Goal: Task Accomplishment & Management: Complete application form

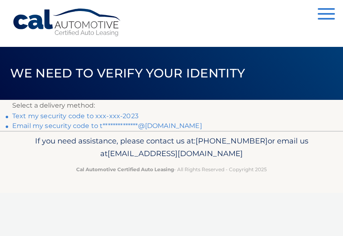
click at [73, 116] on link "Text my security code to xxx-xxx-2023" at bounding box center [75, 116] width 126 height 8
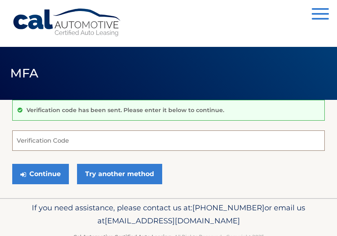
click at [31, 138] on input "Verification Code" at bounding box center [168, 140] width 313 height 20
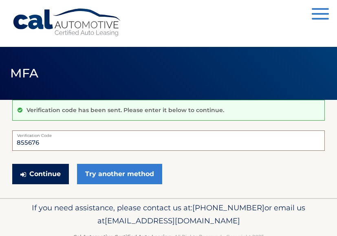
type input "855676"
click at [46, 172] on button "Continue" at bounding box center [40, 174] width 57 height 20
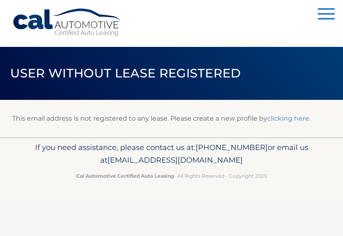
click at [282, 120] on link "clicking here" at bounding box center [288, 119] width 42 height 8
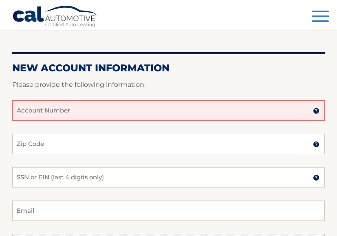
scroll to position [82, 0]
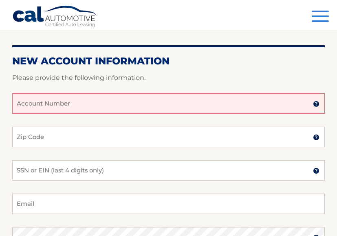
click at [66, 105] on input "Account Number" at bounding box center [168, 103] width 313 height 20
click at [66, 99] on input "Account Number" at bounding box center [168, 103] width 313 height 20
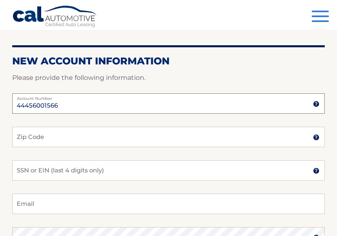
type input "44456001566"
click at [53, 141] on input "Zip Code" at bounding box center [168, 137] width 313 height 20
type input "07044"
click at [52, 174] on input "SSN or EIN (last 4 digits only)" at bounding box center [168, 170] width 313 height 20
click at [70, 177] on input "SSN or EIN (last 4 digits only)" at bounding box center [168, 170] width 313 height 20
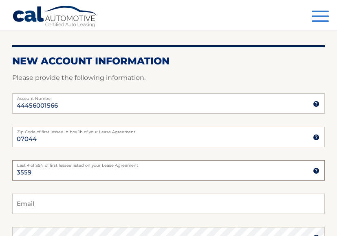
type input "3559"
click at [40, 209] on input "Email" at bounding box center [168, 204] width 313 height 20
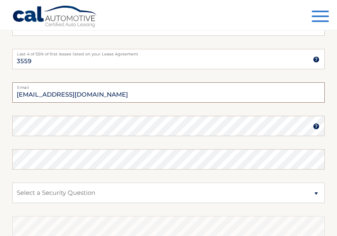
scroll to position [189, 0]
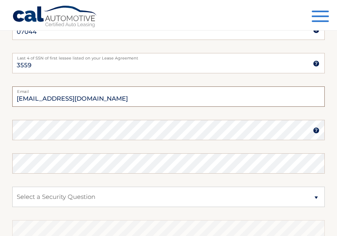
type input "[EMAIL_ADDRESS][DOMAIN_NAME]"
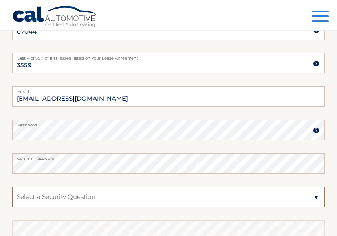
click at [60, 190] on select "Select a Security Question What was the name of your elementary school? What is…" at bounding box center [168, 197] width 313 height 20
select select "2"
click at [12, 187] on select "Select a Security Question What was the name of your elementary school? What is…" at bounding box center [168, 197] width 313 height 20
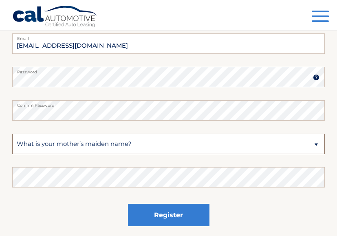
scroll to position [311, 0]
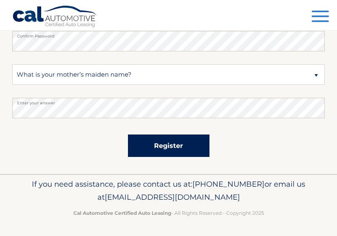
click at [180, 147] on button "Register" at bounding box center [169, 146] width 82 height 22
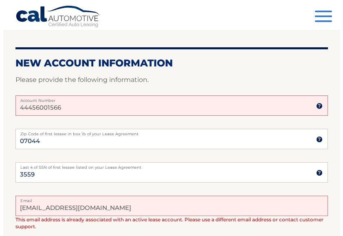
scroll to position [122, 0]
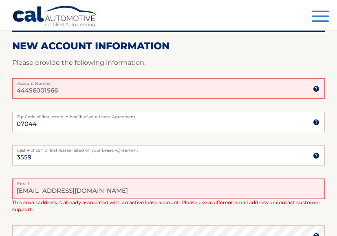
click at [317, 12] on span "button" at bounding box center [320, 12] width 17 height 2
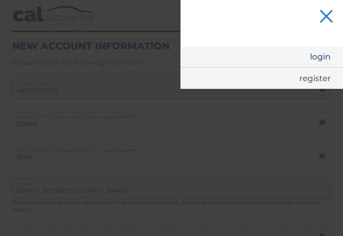
click at [322, 57] on link "Login" at bounding box center [262, 56] width 163 height 21
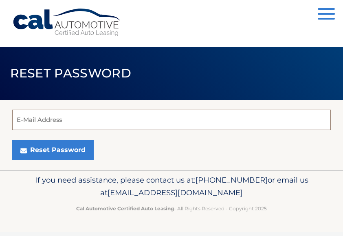
click at [92, 129] on input "E-Mail Address" at bounding box center [171, 120] width 319 height 20
type input "tathianecamargo@yahoo.com"
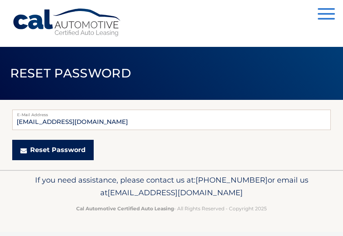
click at [49, 150] on button "Reset Password" at bounding box center [53, 150] width 82 height 20
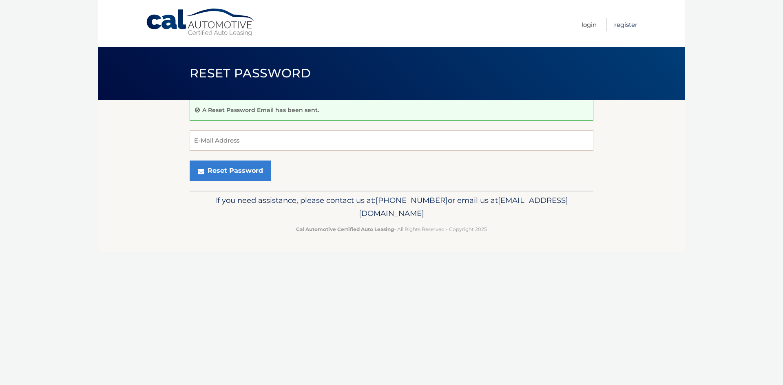
click at [337, 22] on link "Register" at bounding box center [625, 24] width 23 height 13
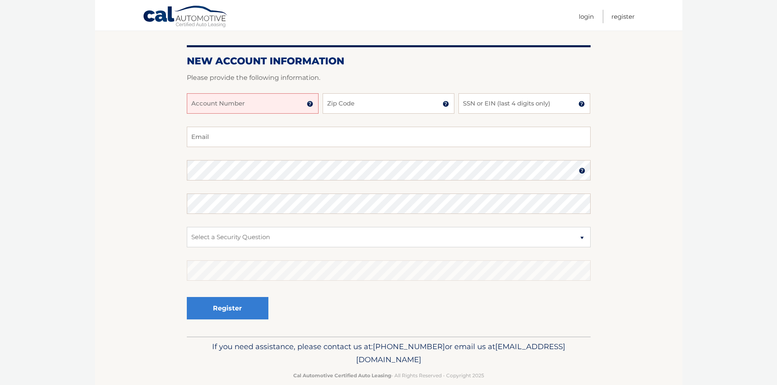
scroll to position [95, 0]
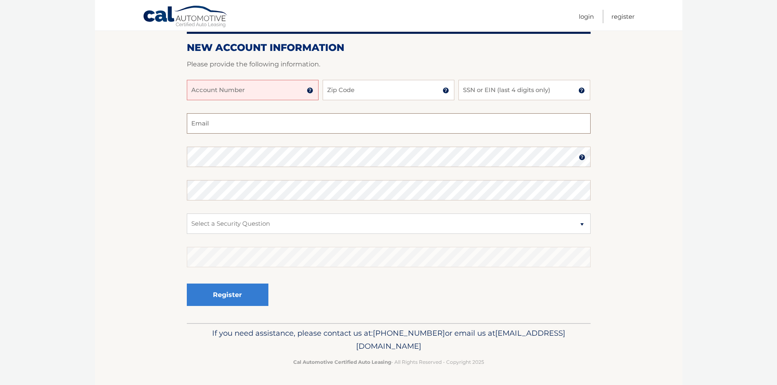
click at [211, 125] on input "Email" at bounding box center [389, 123] width 404 height 20
click at [311, 92] on img at bounding box center [310, 90] width 7 height 7
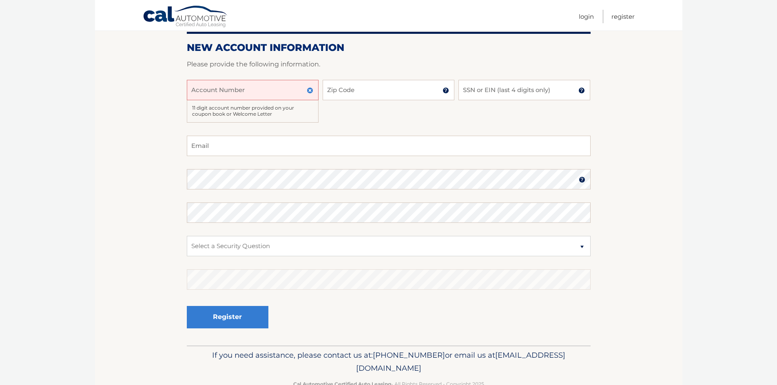
click at [265, 92] on input "Account Number" at bounding box center [253, 90] width 132 height 20
click at [224, 148] on input "Email" at bounding box center [389, 146] width 404 height 20
type input "[EMAIL_ADDRESS][DOMAIN_NAME]"
click at [228, 93] on input "Account Number" at bounding box center [253, 90] width 132 height 20
type input "44445600156"
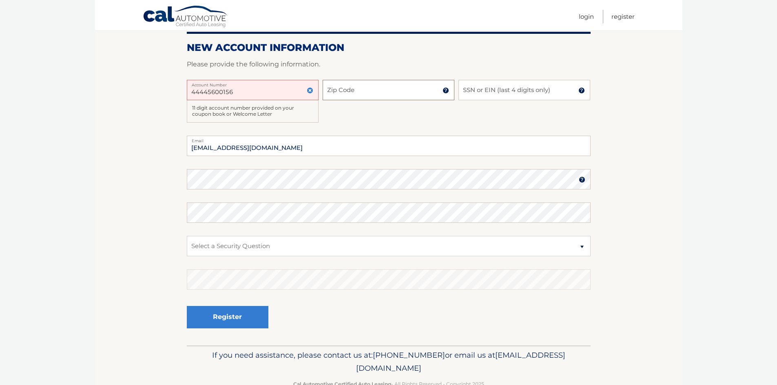
click at [410, 91] on input "Zip Code" at bounding box center [388, 90] width 132 height 20
type input "07044"
click at [529, 91] on input "SSN or EIN (last 4 digits only)" at bounding box center [524, 90] width 132 height 20
click at [506, 97] on input "58" at bounding box center [524, 90] width 132 height 20
type input "5"
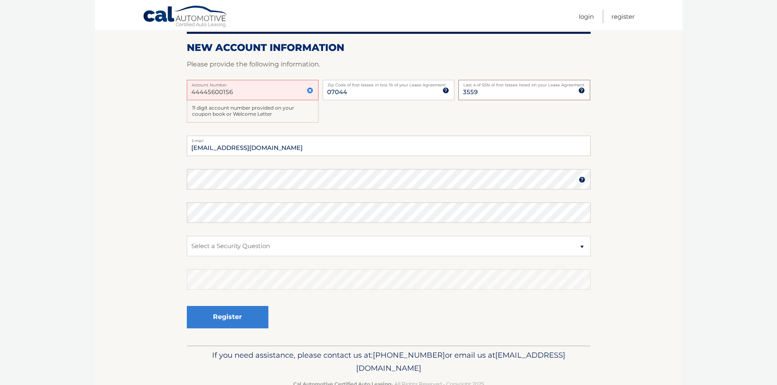
type input "3559"
click at [211, 251] on select "Select a Security Question What was the name of your elementary school? What is…" at bounding box center [389, 246] width 404 height 20
select select "2"
click at [187, 236] on select "Select a Security Question What was the name of your elementary school? What is…" at bounding box center [389, 246] width 404 height 20
click at [234, 317] on button "Register" at bounding box center [228, 317] width 82 height 22
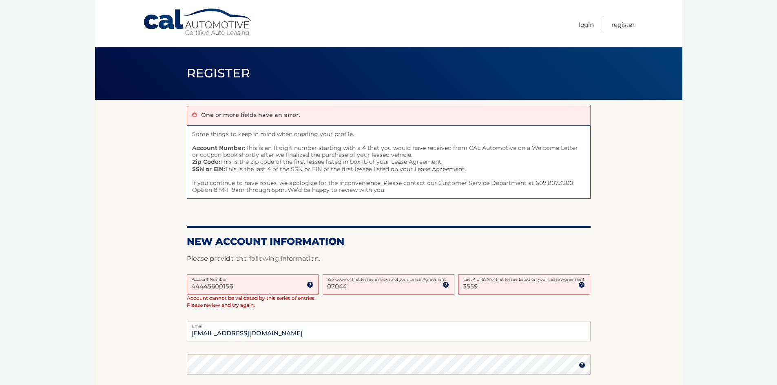
click at [263, 281] on input "44445600156" at bounding box center [253, 284] width 132 height 20
click at [209, 287] on input "44445600156" at bounding box center [253, 284] width 132 height 20
click at [211, 287] on input "4445600156" at bounding box center [253, 284] width 132 height 20
click at [236, 285] on input "4445600156" at bounding box center [253, 284] width 132 height 20
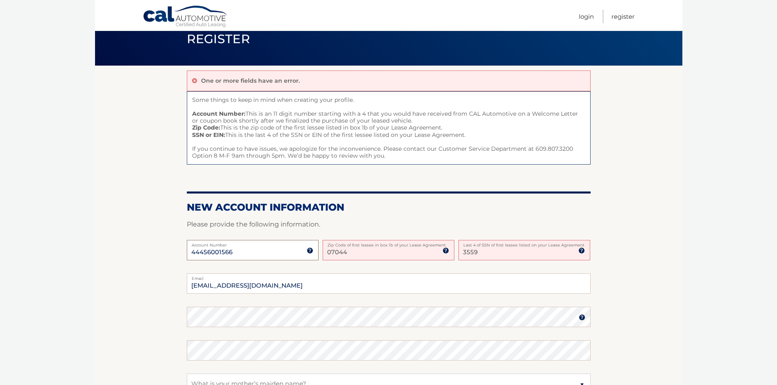
scroll to position [82, 0]
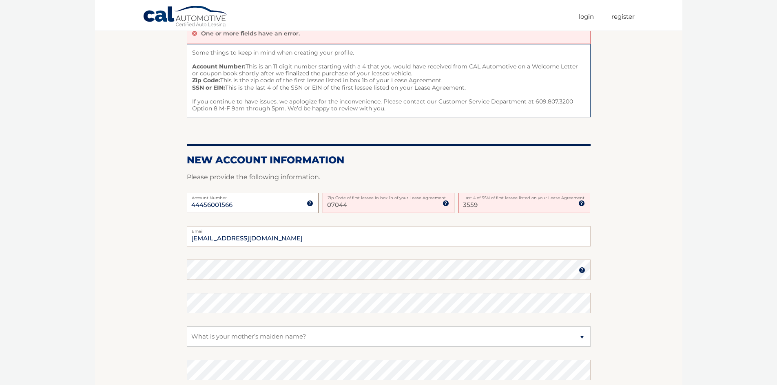
type input "44456001566"
click at [280, 335] on select "Select a Security Question What was the name of your elementary school? What is…" at bounding box center [389, 337] width 404 height 20
click at [279, 333] on select "Select a Security Question What was the name of your elementary school? What is…" at bounding box center [389, 337] width 404 height 20
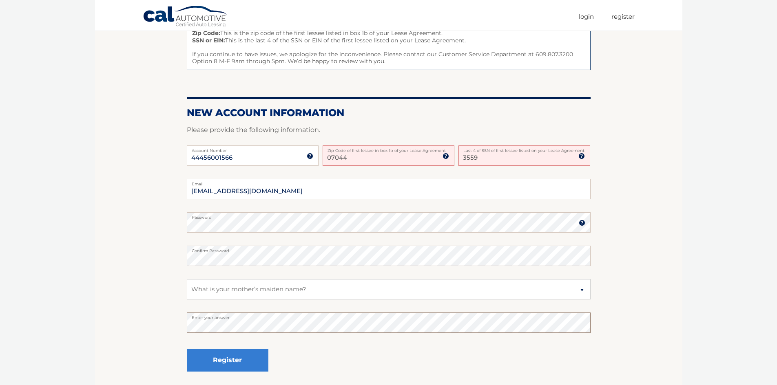
scroll to position [194, 0]
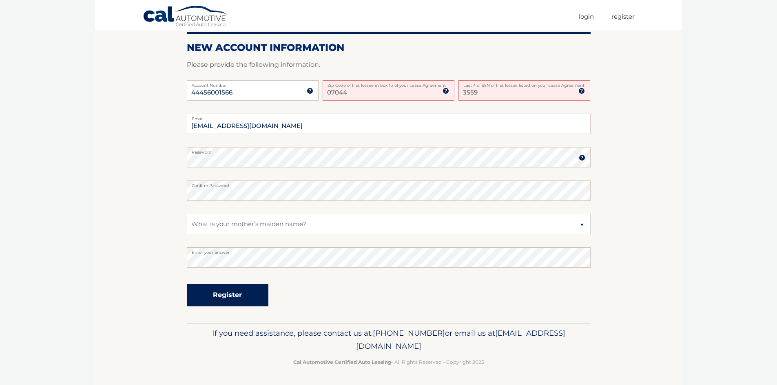
click at [226, 298] on button "Register" at bounding box center [228, 295] width 82 height 22
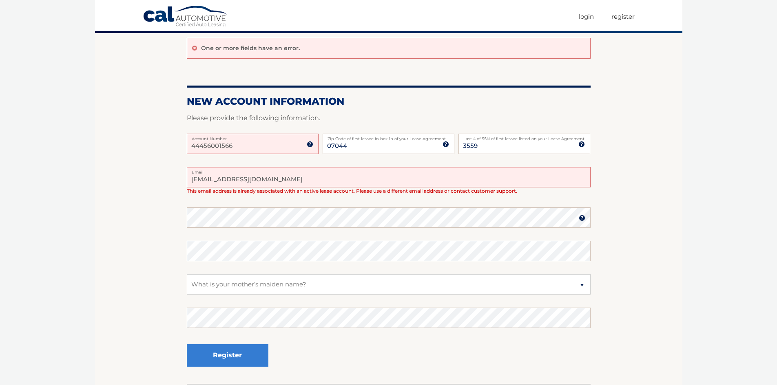
scroll to position [127, 0]
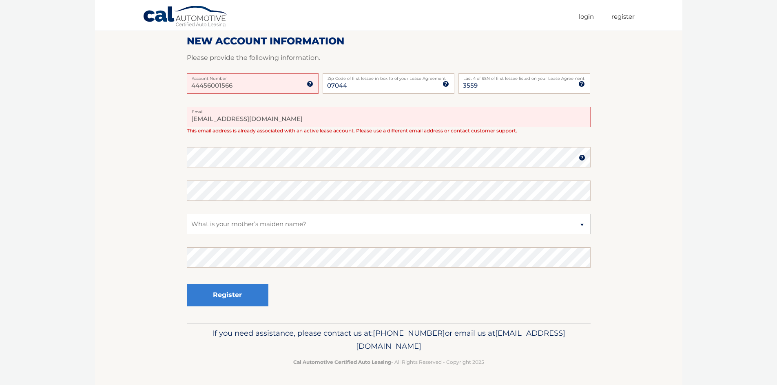
click at [434, 346] on span "[EMAIL_ADDRESS][DOMAIN_NAME]" at bounding box center [460, 340] width 209 height 22
drag, startPoint x: 463, startPoint y: 345, endPoint x: 316, endPoint y: 347, distance: 147.6
click at [316, 347] on p "If you need assistance, please contact us at: [PHONE_NUMBER] or email us at [EM…" at bounding box center [388, 340] width 393 height 26
click at [363, 347] on span "[EMAIL_ADDRESS][DOMAIN_NAME]" at bounding box center [460, 340] width 209 height 22
